Goal: Task Accomplishment & Management: Complete application form

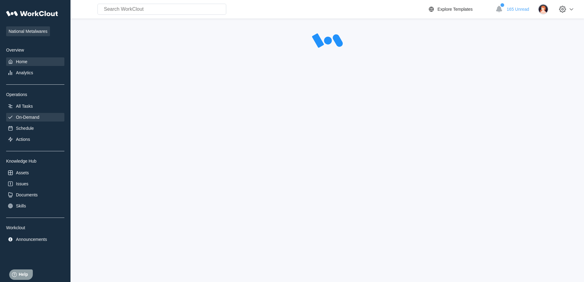
click at [27, 116] on div "On-Demand" at bounding box center [27, 117] width 23 height 5
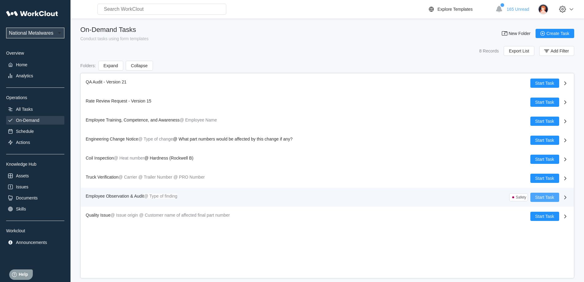
click at [539, 197] on span "Start Task" at bounding box center [544, 197] width 19 height 4
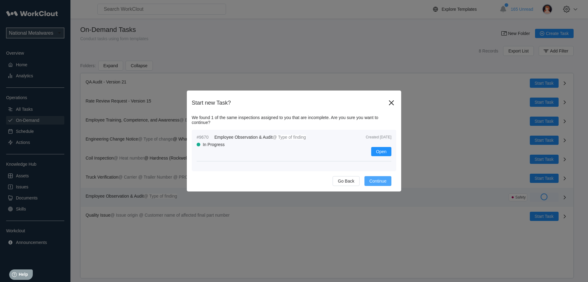
click at [379, 178] on button "Continue" at bounding box center [378, 181] width 27 height 10
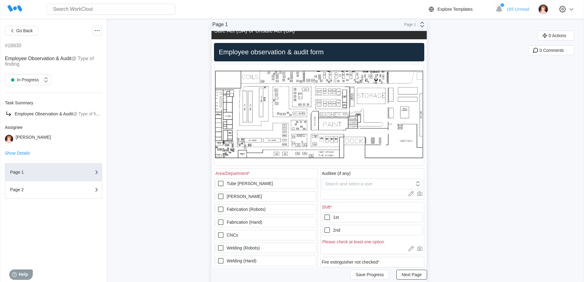
scroll to position [61, 0]
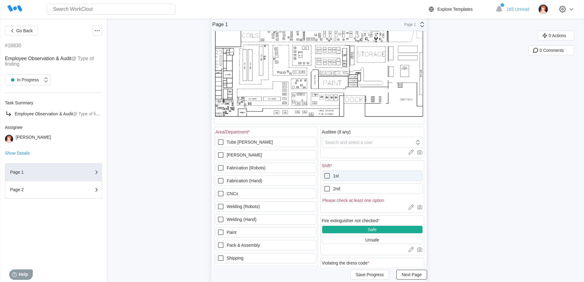
click at [329, 175] on icon at bounding box center [326, 175] width 7 height 7
click at [324, 172] on input "1st" at bounding box center [323, 172] width 0 height 0
checkbox input "true"
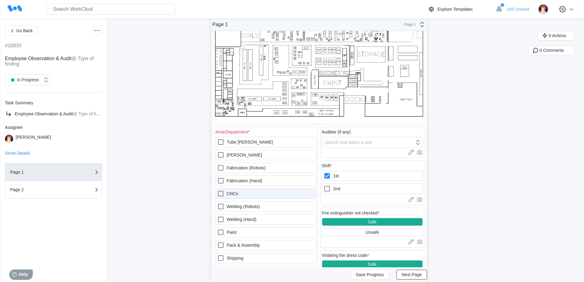
click at [221, 194] on icon at bounding box center [220, 193] width 7 height 7
click at [217, 190] on input "CNCs" at bounding box center [217, 190] width 0 height 0
checkbox input "true"
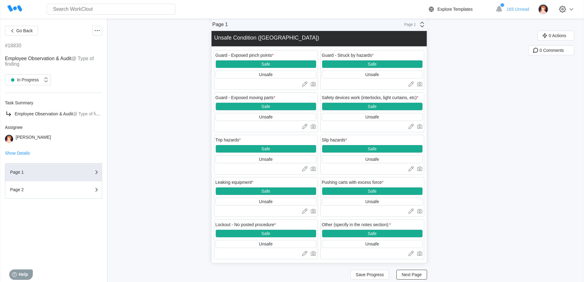
scroll to position [776, 0]
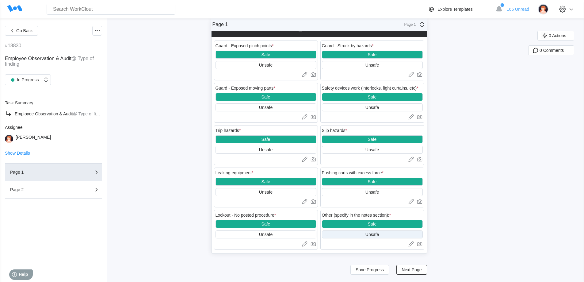
click at [371, 233] on div "Unsafe" at bounding box center [371, 234] width 13 height 5
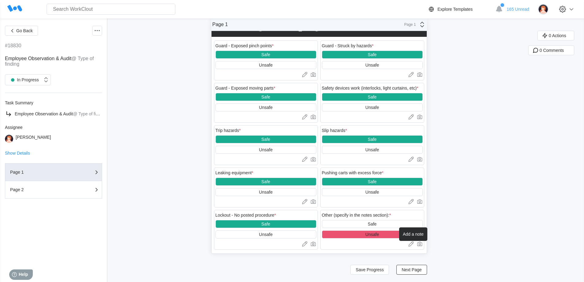
click at [411, 245] on icon at bounding box center [411, 243] width 6 height 6
click at [327, 253] on textarea at bounding box center [372, 254] width 101 height 12
type textarea "F"
type textarea "x"
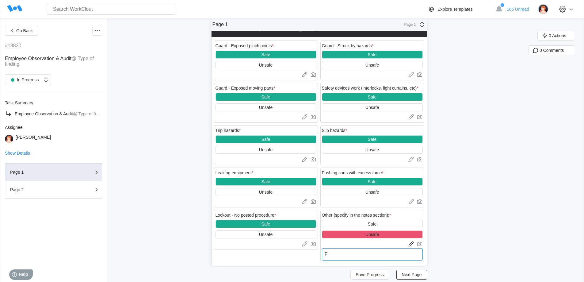
type textarea "Fi"
type textarea "x"
type textarea "Fir"
type textarea "x"
type textarea "Fire"
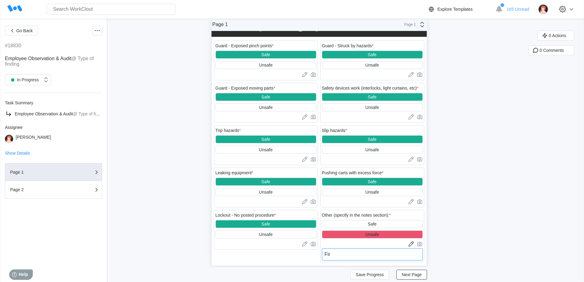
type textarea "x"
type textarea "Fire"
type textarea "x"
type textarea "Fire e"
type textarea "x"
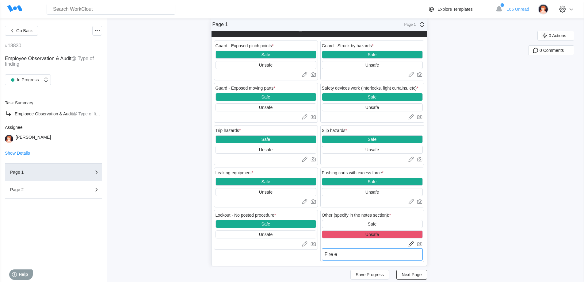
type textarea "Fire ex"
type textarea "x"
type textarea "Fire ext"
type textarea "x"
type textarea "Fire exti"
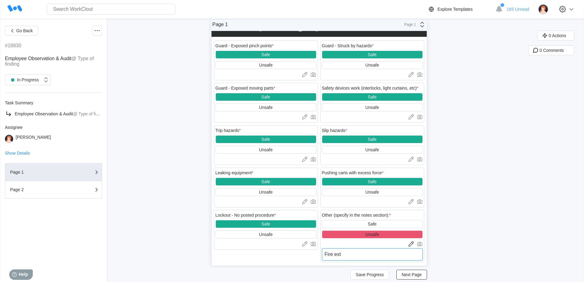
type textarea "x"
type textarea "Fire extin"
type textarea "x"
type textarea "Fire exting"
type textarea "x"
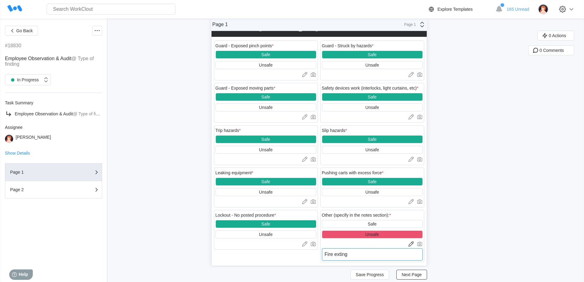
type textarea "Fire extingu"
type textarea "x"
type textarea "Fire extingui"
type textarea "x"
type textarea "Fire extinguis"
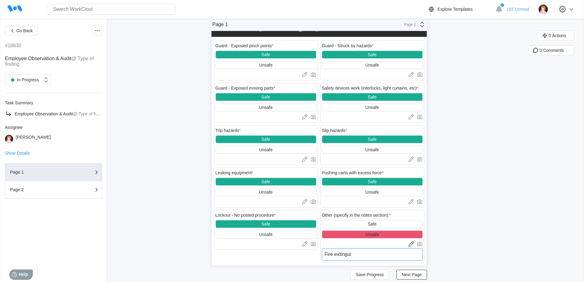
type textarea "x"
type textarea "Fire extinguish"
type textarea "x"
type textarea "Fire extinguishe"
type textarea "x"
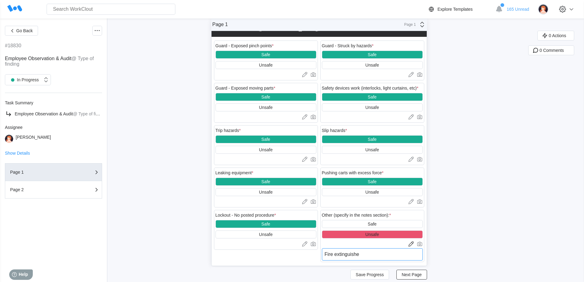
type textarea "Fire extinguisher"
type textarea "x"
type textarea "Fire extinguisher"
type textarea "x"
type textarea "Fire extinguisher b"
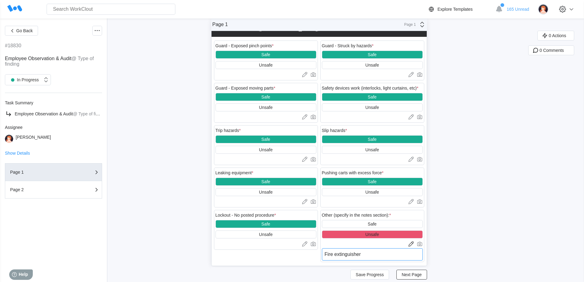
type textarea "x"
type textarea "Fire extinguisher bl"
type textarea "x"
type textarea "Fire extinguisher blo"
type textarea "x"
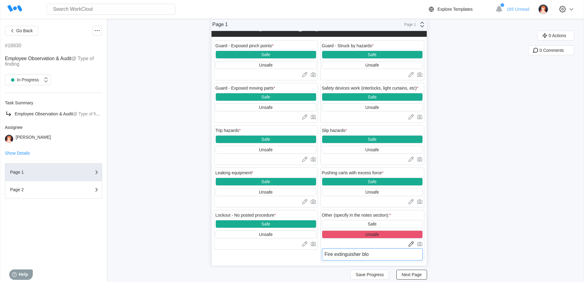
type textarea "Fire extinguisher bloc"
type textarea "x"
type textarea "Fire extinguisher block"
type textarea "x"
type textarea "Fire extinguisher blocke"
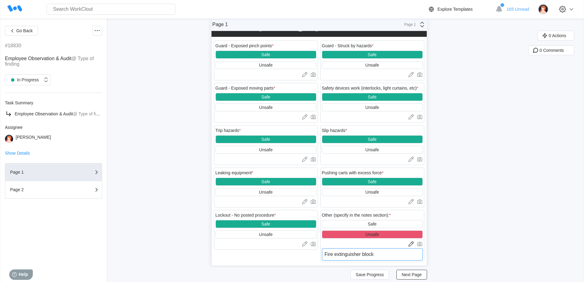
type textarea "x"
type textarea "Fire extinguisher blocked"
type textarea "x"
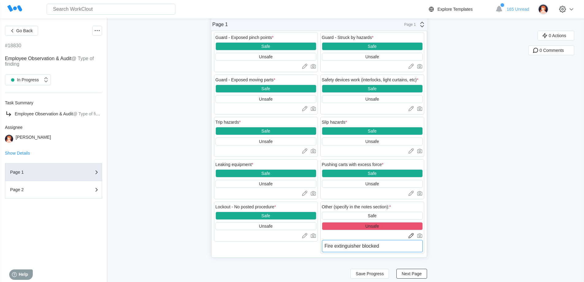
scroll to position [788, 0]
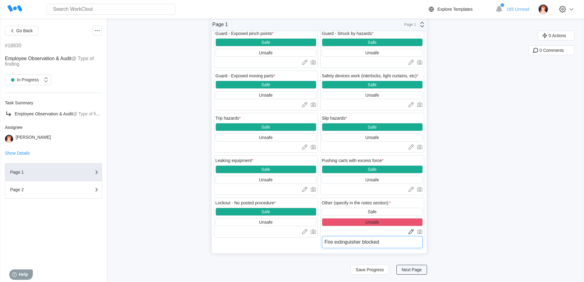
type textarea "Fire extinguisher blocked"
click at [410, 268] on span "Next Page" at bounding box center [411, 269] width 20 height 4
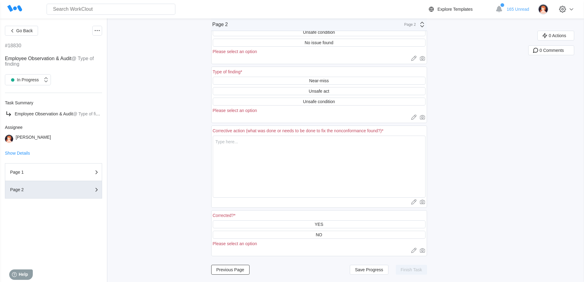
scroll to position [63, 0]
click at [321, 99] on div "Unsafe condition" at bounding box center [319, 101] width 32 height 5
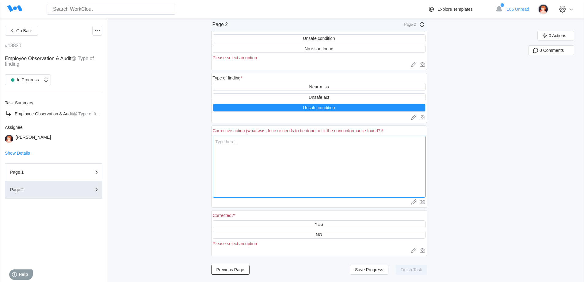
click at [224, 142] on textarea at bounding box center [319, 166] width 213 height 62
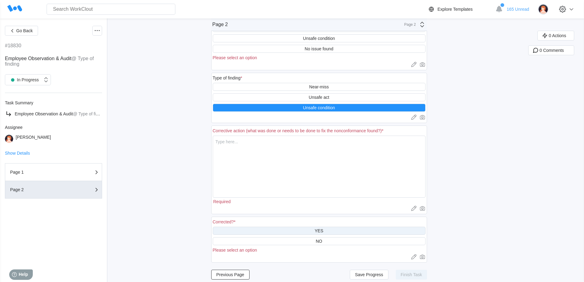
click at [318, 224] on div "Corrected? * YES NO Please select an option Upload images or videos to this fie…" at bounding box center [319, 239] width 216 height 46
click at [322, 229] on div "YES" at bounding box center [318, 230] width 9 height 5
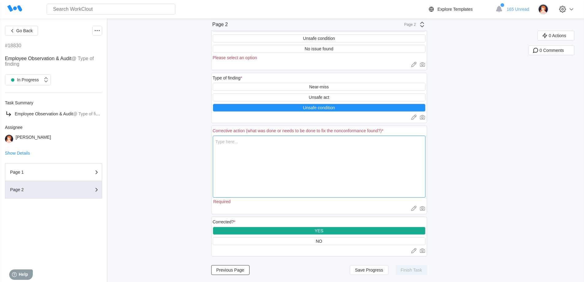
click at [224, 145] on textarea at bounding box center [319, 166] width 213 height 62
type textarea "i"
type textarea "x"
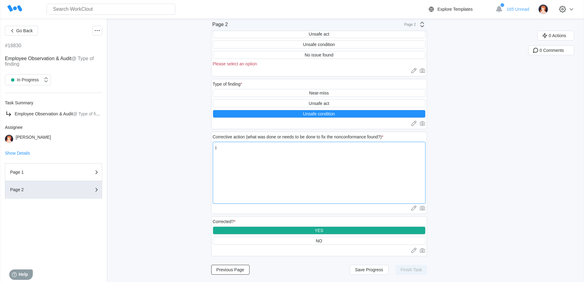
type textarea "x"
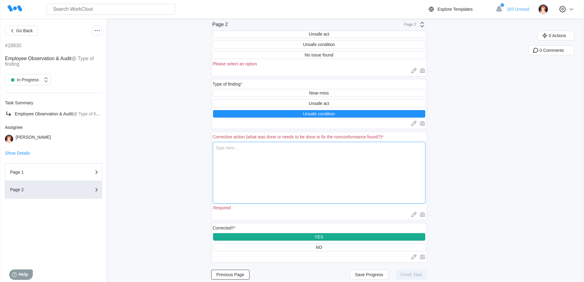
scroll to position [57, 0]
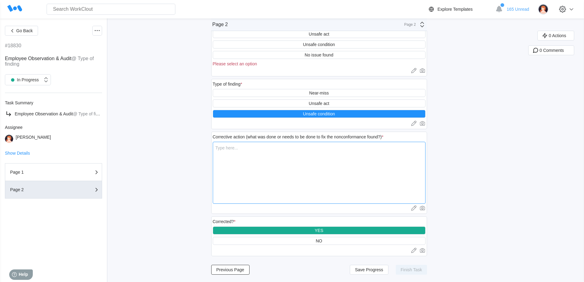
type textarea "I"
type textarea "x"
type textarea "I"
type textarea "x"
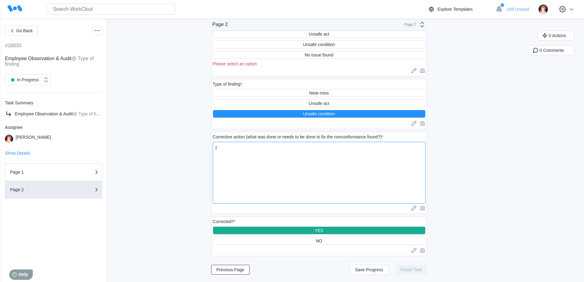
type textarea "I m"
type textarea "x"
type textarea "I mi"
type textarea "x"
type textarea "I m"
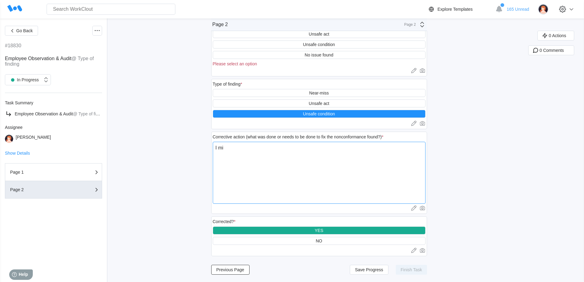
type textarea "x"
type textarea "I mo"
type textarea "x"
type textarea "I mov"
type textarea "x"
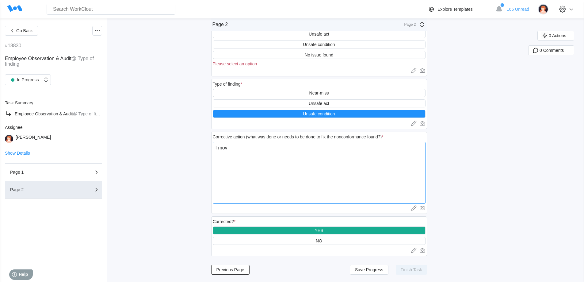
type textarea "I move"
type textarea "x"
type textarea "I moved"
type textarea "x"
type textarea "I moved"
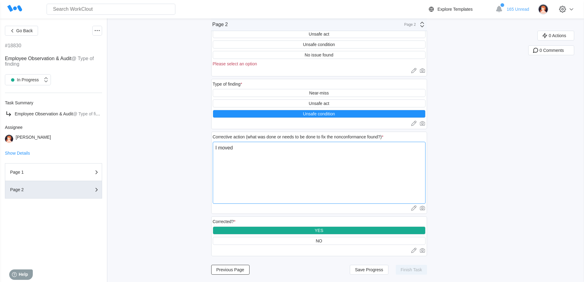
type textarea "x"
type textarea "I moved t"
type textarea "x"
type textarea "I moved th"
type textarea "x"
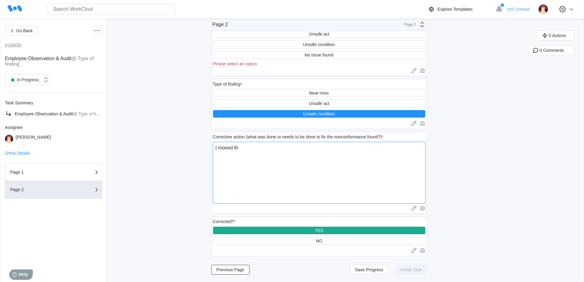
type textarea "I moved the"
type textarea "x"
type textarea "I moved the"
type textarea "x"
type textarea "I moved the g"
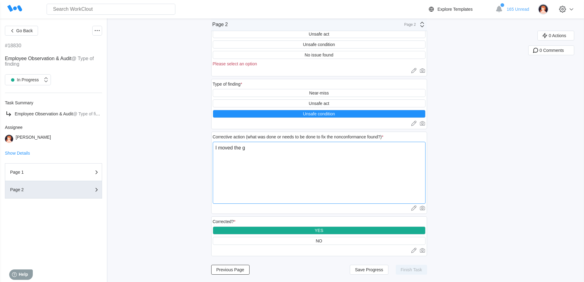
type textarea "x"
type textarea "I moved the ga"
type textarea "x"
type textarea "I moved the gar"
type textarea "x"
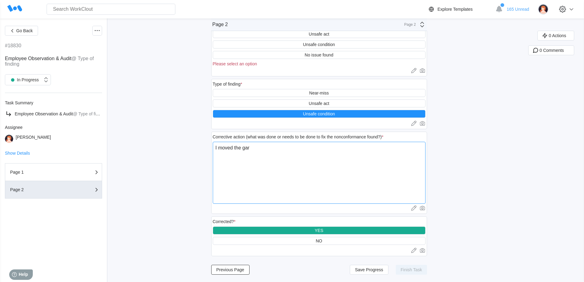
type textarea "I moved the garb"
type textarea "x"
type textarea "I moved the garba"
type textarea "x"
type textarea "I moved the garbag"
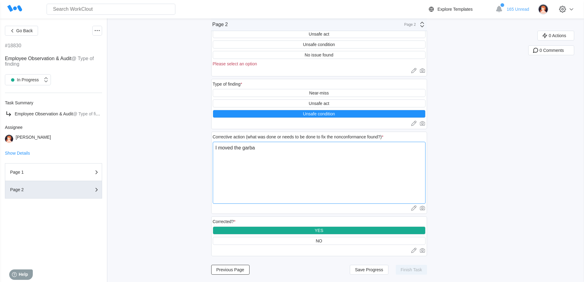
type textarea "x"
type textarea "I moved the garbage"
type textarea "x"
type textarea "I moved the garbage"
type textarea "x"
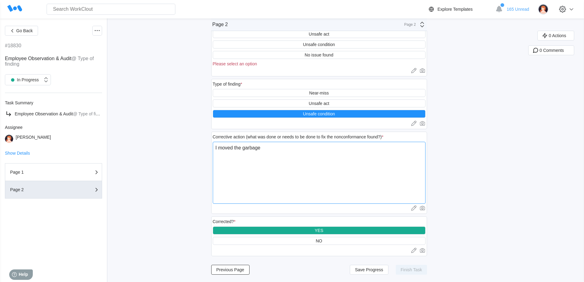
type textarea "I moved the garbage c"
type textarea "x"
type textarea "I moved the garbage ca"
type textarea "x"
type textarea "I moved the garbage can"
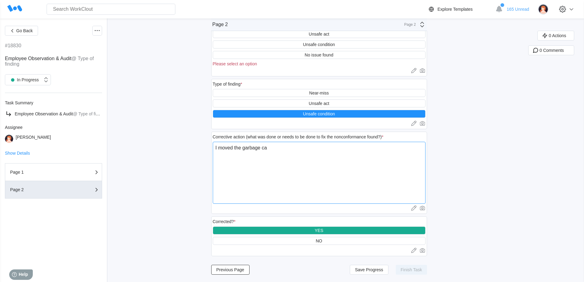
type textarea "x"
type textarea "I moved the garbage can."
type textarea "x"
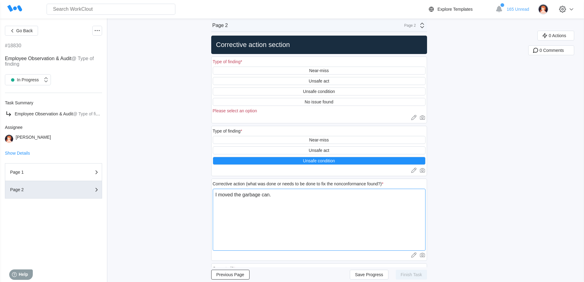
scroll to position [0, 0]
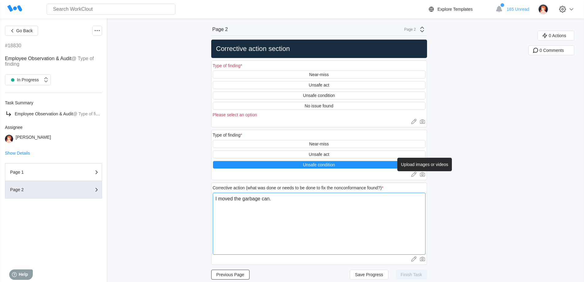
type textarea "I moved the garbage can."
click at [423, 173] on icon at bounding box center [421, 174] width 5 height 4
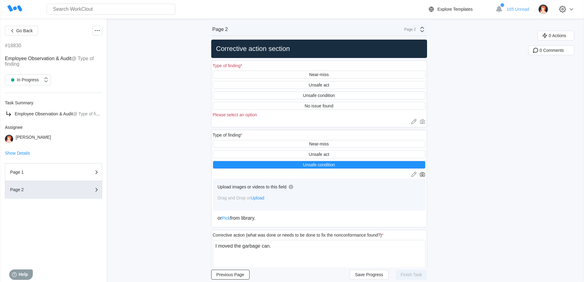
click at [260, 196] on span "Upload" at bounding box center [257, 197] width 13 height 5
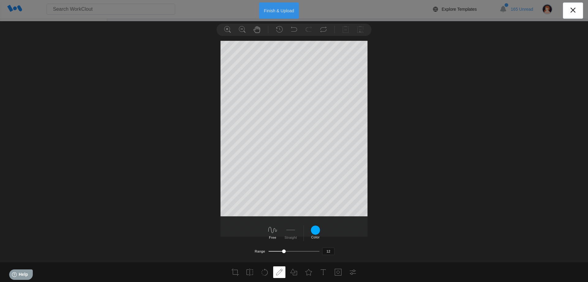
click at [276, 10] on button "Finish & Upload" at bounding box center [279, 10] width 40 height 16
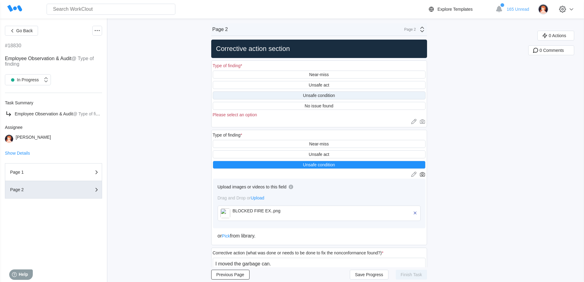
click at [316, 93] on div "Unsafe condition" at bounding box center [319, 95] width 32 height 5
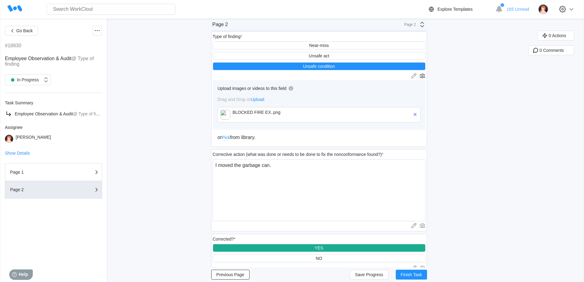
scroll to position [110, 0]
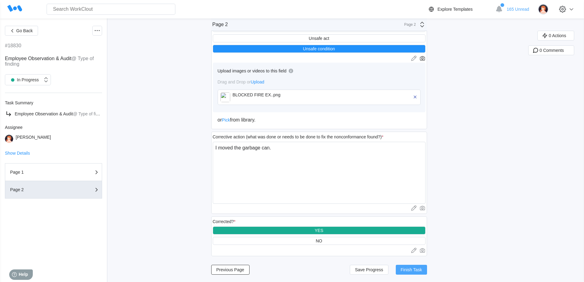
click at [410, 267] on span "Finish Task" at bounding box center [410, 269] width 21 height 4
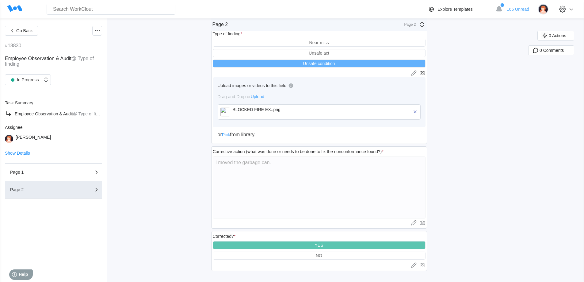
scroll to position [95, 0]
